Goal: Navigation & Orientation: Find specific page/section

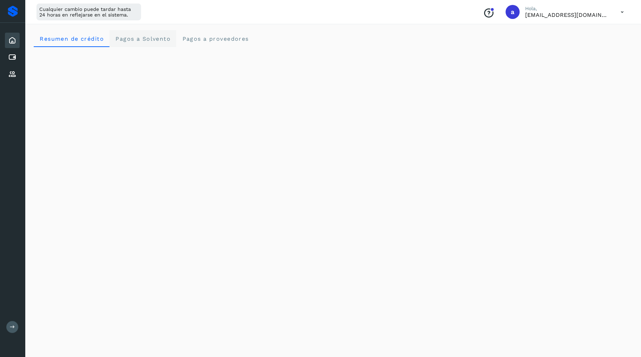
click at [158, 36] on span "Pagos a Solvento" at bounding box center [142, 38] width 55 height 7
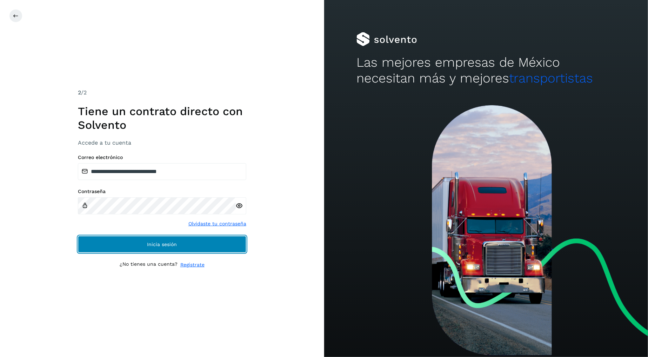
click at [178, 246] on button "Inicia sesión" at bounding box center [162, 244] width 169 height 17
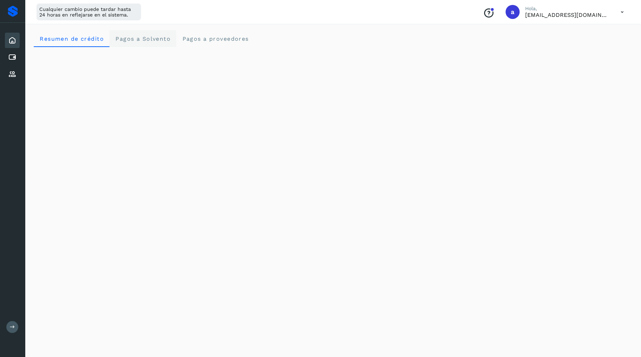
click at [158, 38] on span "Pagos a Solvento" at bounding box center [142, 38] width 55 height 7
click at [203, 44] on proveedores "Pagos a proveedores" at bounding box center [215, 38] width 78 height 17
click at [64, 42] on crédito "Resumen de crédito" at bounding box center [72, 38] width 76 height 17
